Goal: Task Accomplishment & Management: Use online tool/utility

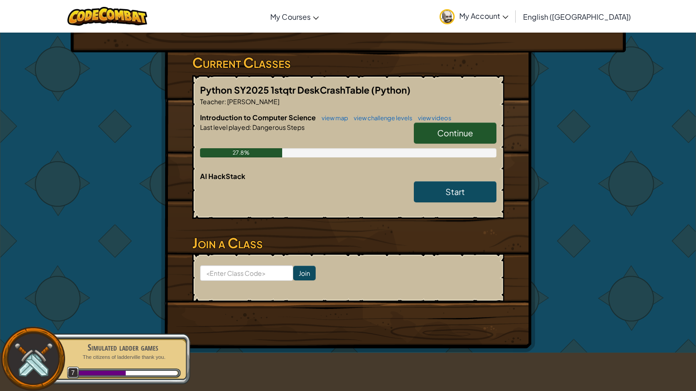
scroll to position [132, 0]
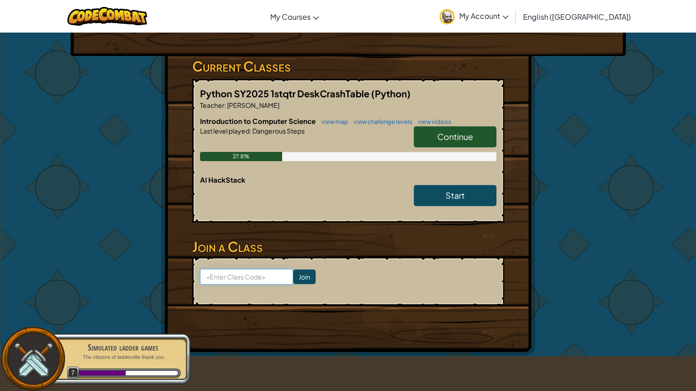
click at [264, 277] on input at bounding box center [246, 277] width 93 height 16
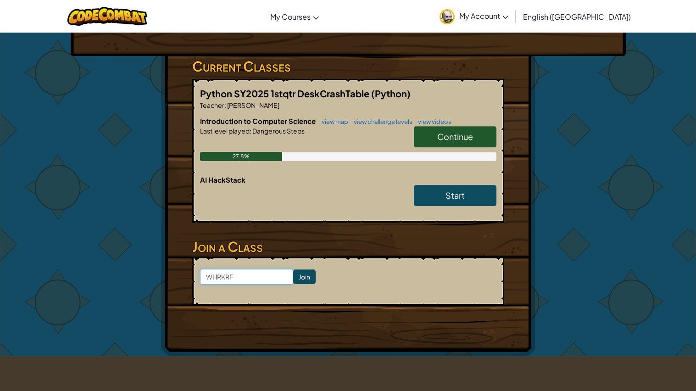
type input "WHRKRF"
click at [307, 272] on input "Join" at bounding box center [304, 276] width 22 height 15
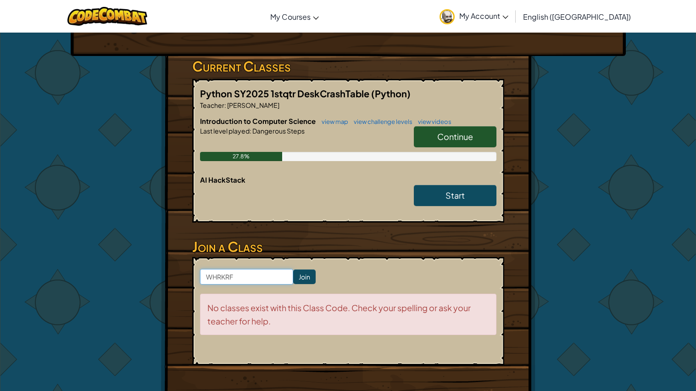
drag, startPoint x: 280, startPoint y: 275, endPoint x: 117, endPoint y: 253, distance: 164.0
click at [117, 253] on div "Hero : Okar Goliath Change Hero Player : Maximus O CS1 Level 10: Cell Commentar…" at bounding box center [348, 157] width 537 height 515
click at [231, 277] on input "DEskCRashTable" at bounding box center [246, 277] width 93 height 16
click at [214, 276] on input "DEskCrashTable" at bounding box center [246, 277] width 93 height 16
type input "DeskCrashTable"
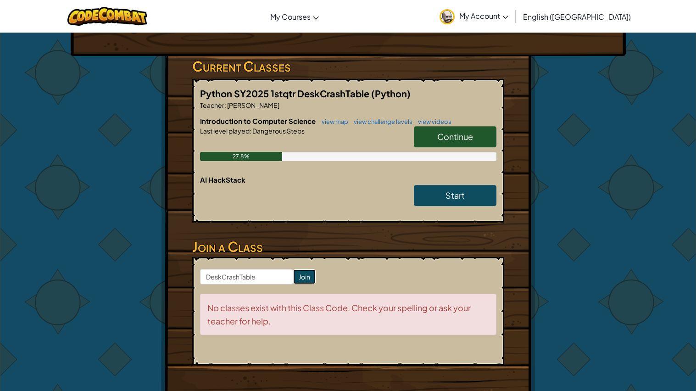
click at [303, 277] on input "Join" at bounding box center [304, 276] width 22 height 15
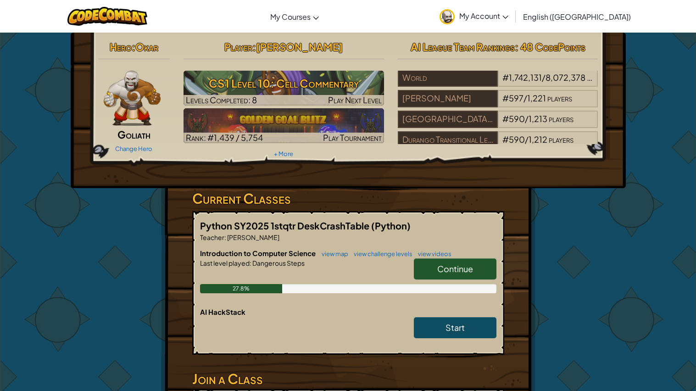
scroll to position [1, 0]
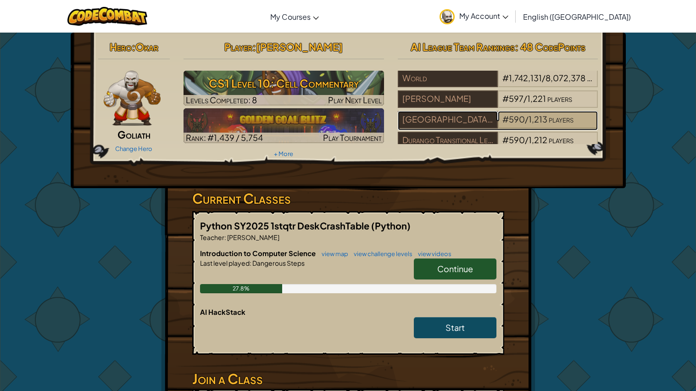
click at [527, 123] on span "/" at bounding box center [527, 119] width 4 height 11
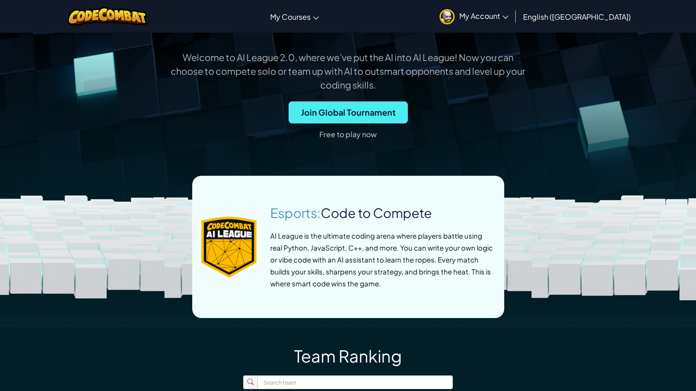
scroll to position [287, 0]
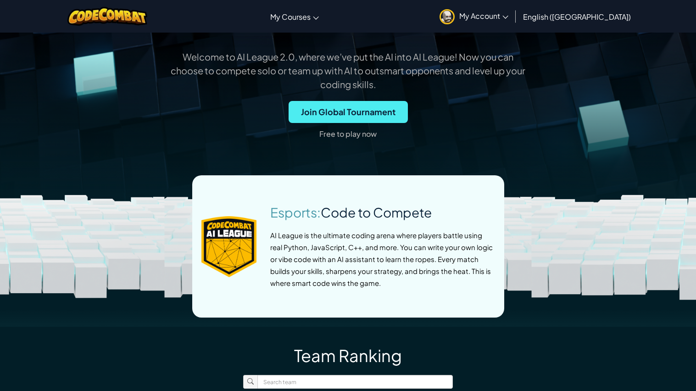
click at [355, 137] on p "Free to play now" at bounding box center [347, 134] width 57 height 15
click at [341, 114] on span "Join Global Tournament" at bounding box center [348, 112] width 119 height 22
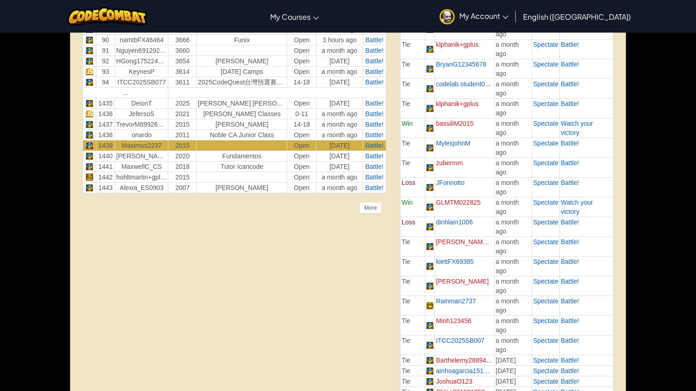
scroll to position [1302, 0]
click at [371, 209] on div "More" at bounding box center [370, 207] width 22 height 11
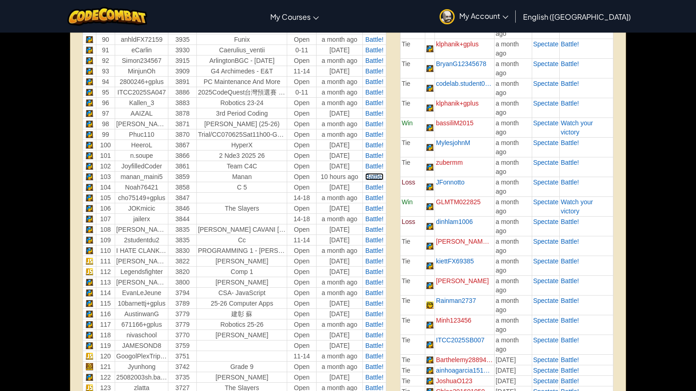
click at [374, 176] on span "Battle!" at bounding box center [374, 176] width 18 height 7
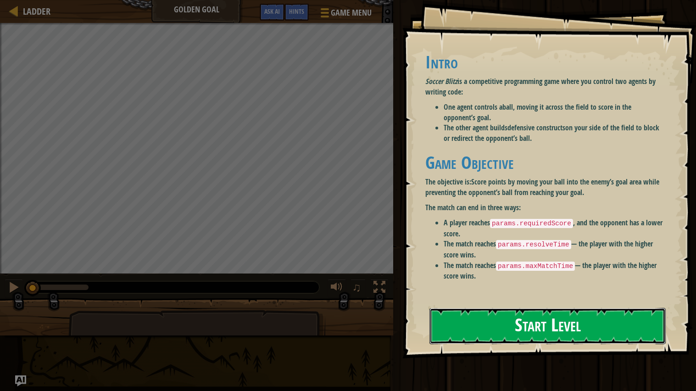
click at [486, 317] on button "Start Level" at bounding box center [548, 326] width 236 height 36
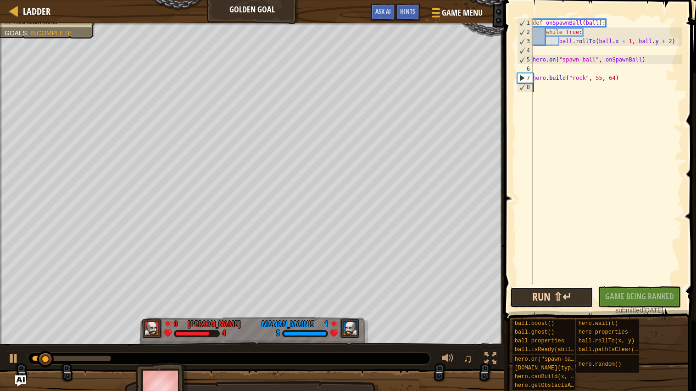
click at [576, 296] on button "Run ⇧↵" at bounding box center [551, 297] width 83 height 21
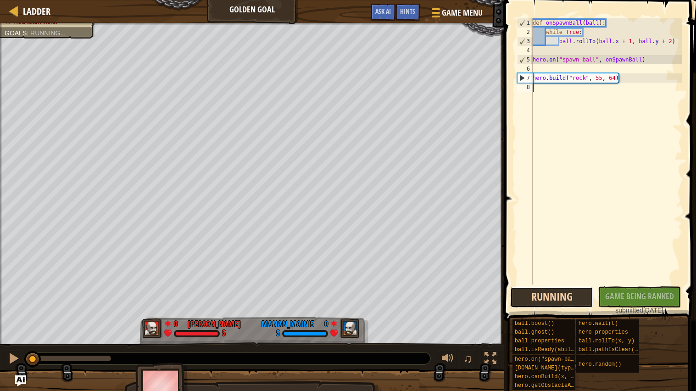
click at [558, 295] on button "Running" at bounding box center [551, 297] width 83 height 21
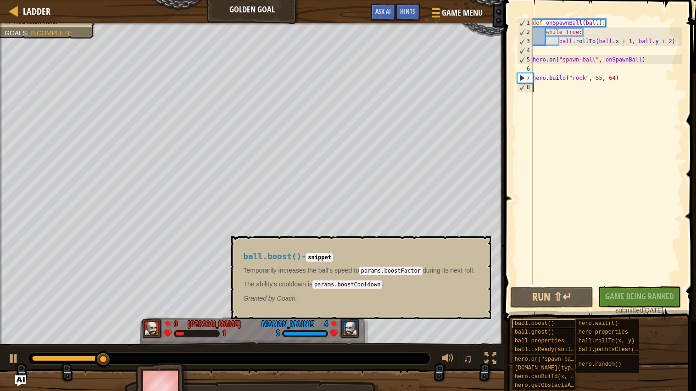
click at [547, 324] on span "ball.boost()" at bounding box center [534, 323] width 39 height 6
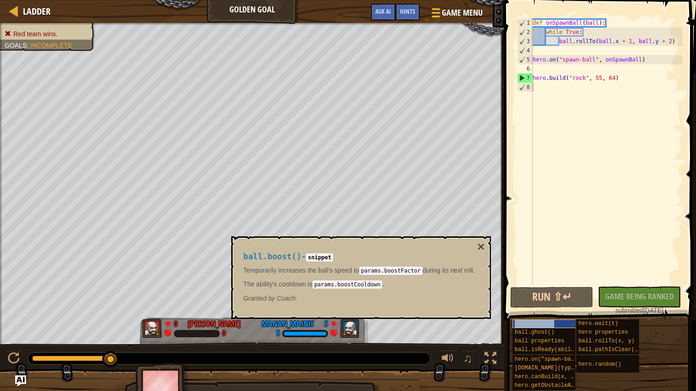
click at [523, 321] on span "ball.boost()" at bounding box center [534, 323] width 39 height 6
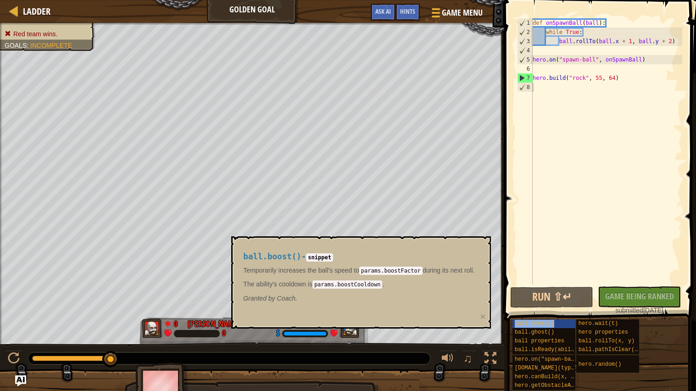
click at [584, 259] on div "def onSpawnBall ( ball ) : while True : ball . rollTo ( ball . x + 1 , ball . y…" at bounding box center [606, 160] width 151 height 285
copy span "ball.boost()"
click at [545, 86] on div "def onSpawnBall ( ball ) : while True : ball . rollTo ( ball . x + 1 , ball . y…" at bounding box center [606, 160] width 151 height 285
paste textarea "ball.boost()"
type textarea "ball.boost()"
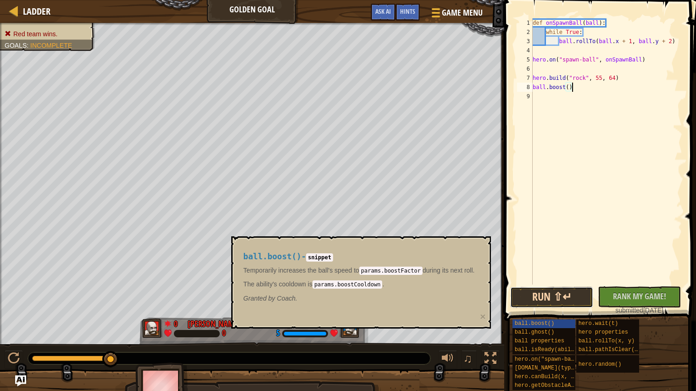
click at [570, 292] on button "Run ⇧↵" at bounding box center [551, 297] width 83 height 21
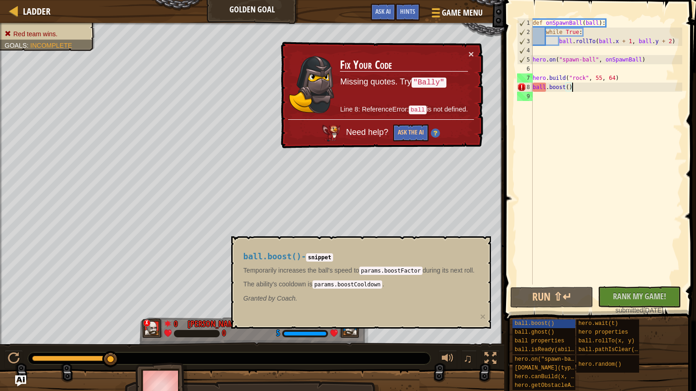
click at [630, 306] on div "submitted [DATE]" at bounding box center [640, 310] width 74 height 9
click at [634, 299] on span "Rank My Game!" at bounding box center [639, 296] width 53 height 11
click at [485, 246] on div "ball.boost() - snippet Temporarily increases the ball's speed to params.boostFa…" at bounding box center [361, 282] width 260 height 92
click at [17, 10] on div at bounding box center [13, 10] width 11 height 11
